Goal: Use online tool/utility: Utilize a website feature to perform a specific function

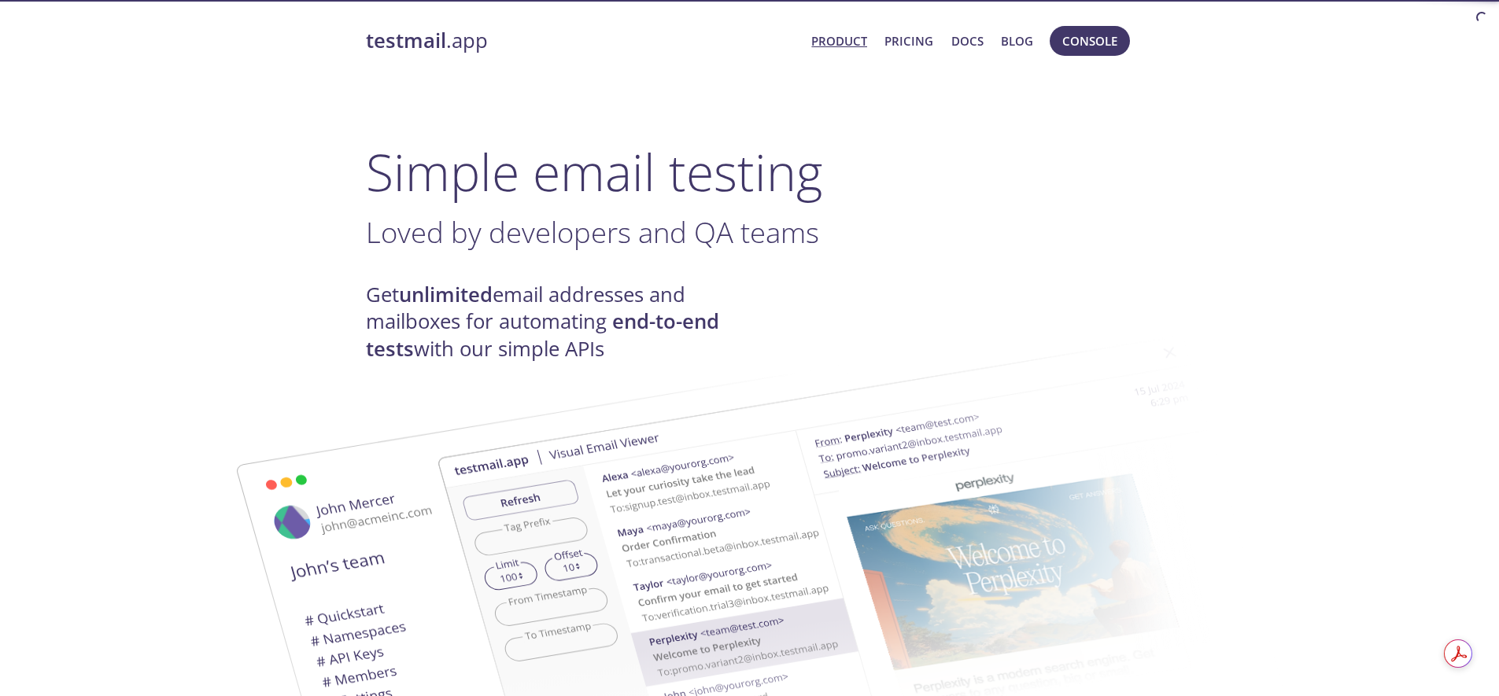
click at [1039, 39] on span "Product Pricing Docs Blog" at bounding box center [922, 41] width 238 height 38
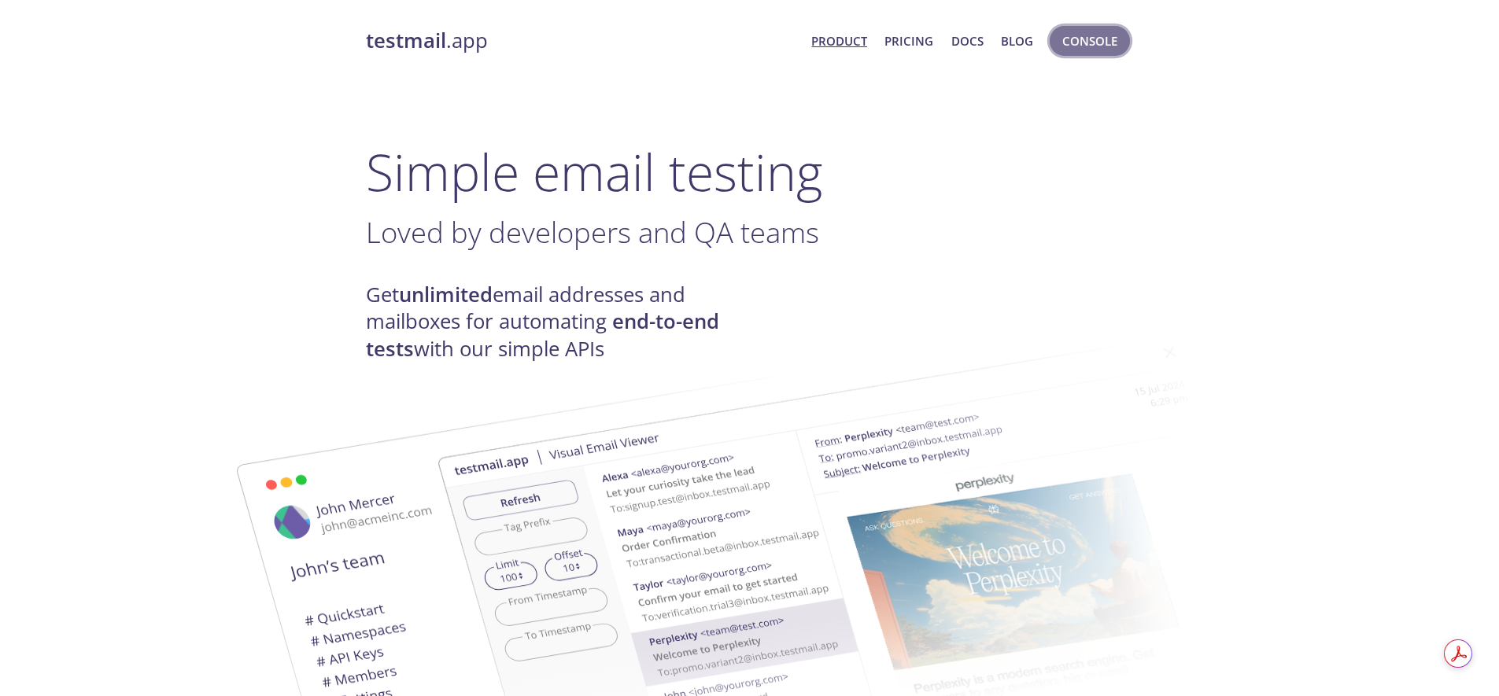
click at [1073, 39] on span "Console" at bounding box center [1089, 41] width 55 height 20
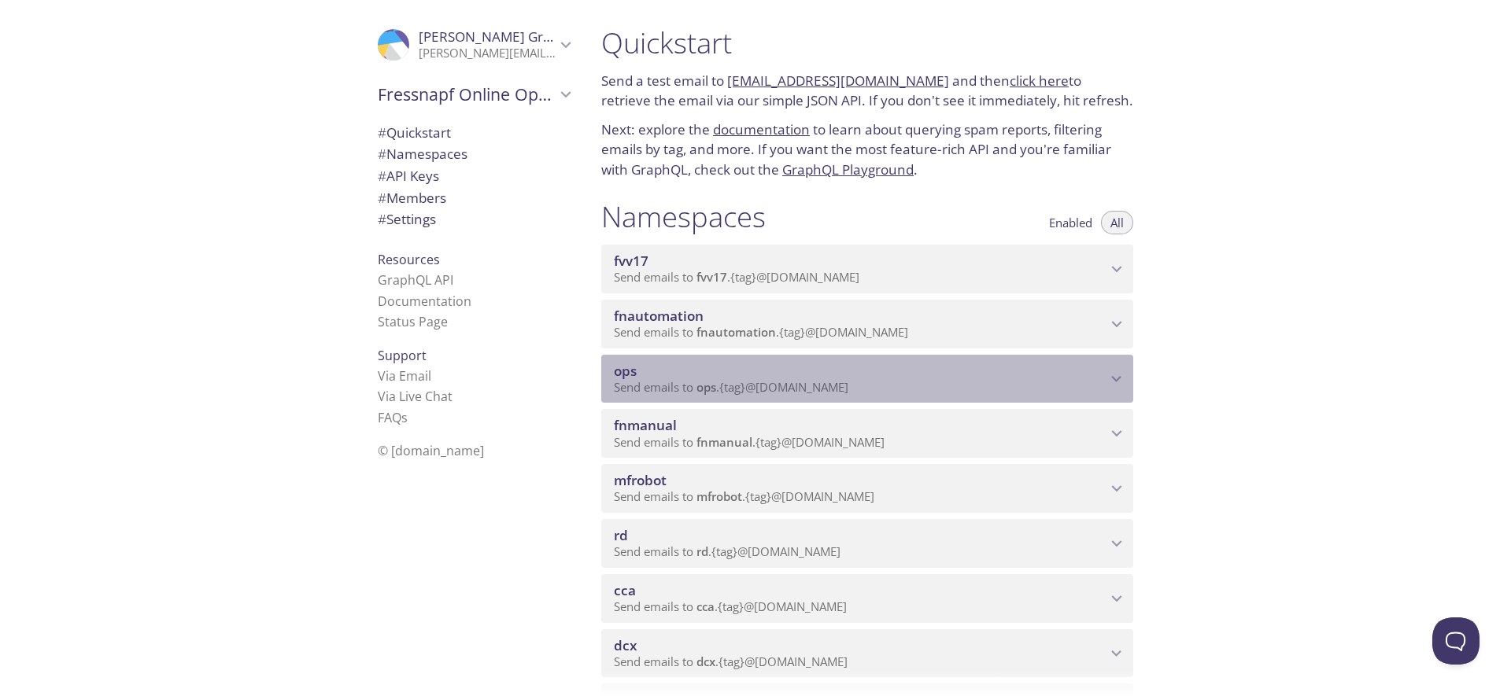
click at [678, 361] on div "ops Send emails to ops . {tag} @[DOMAIN_NAME]" at bounding box center [867, 379] width 532 height 49
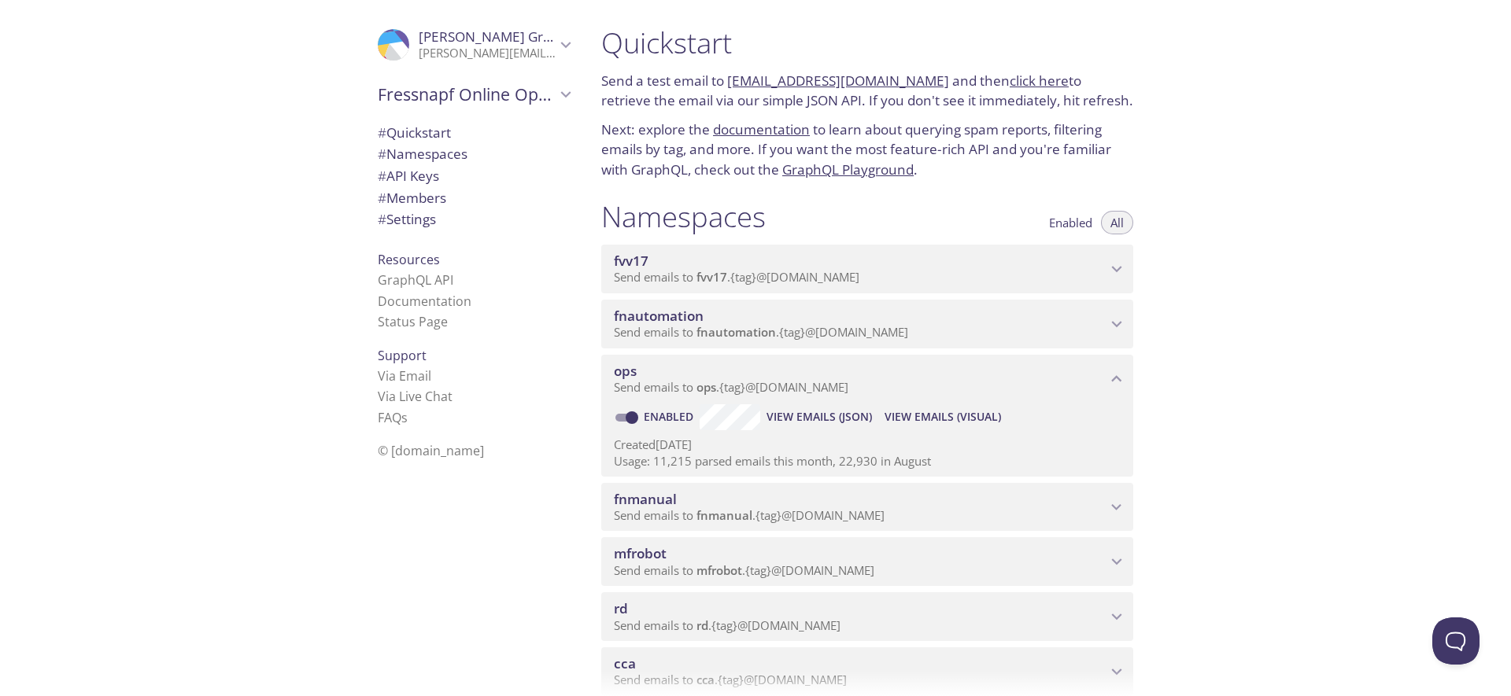
click at [808, 417] on span "View Emails (JSON)" at bounding box center [818, 417] width 105 height 19
click at [960, 413] on span "View Emails (Visual)" at bounding box center [942, 417] width 116 height 19
